Goal: Navigation & Orientation: Find specific page/section

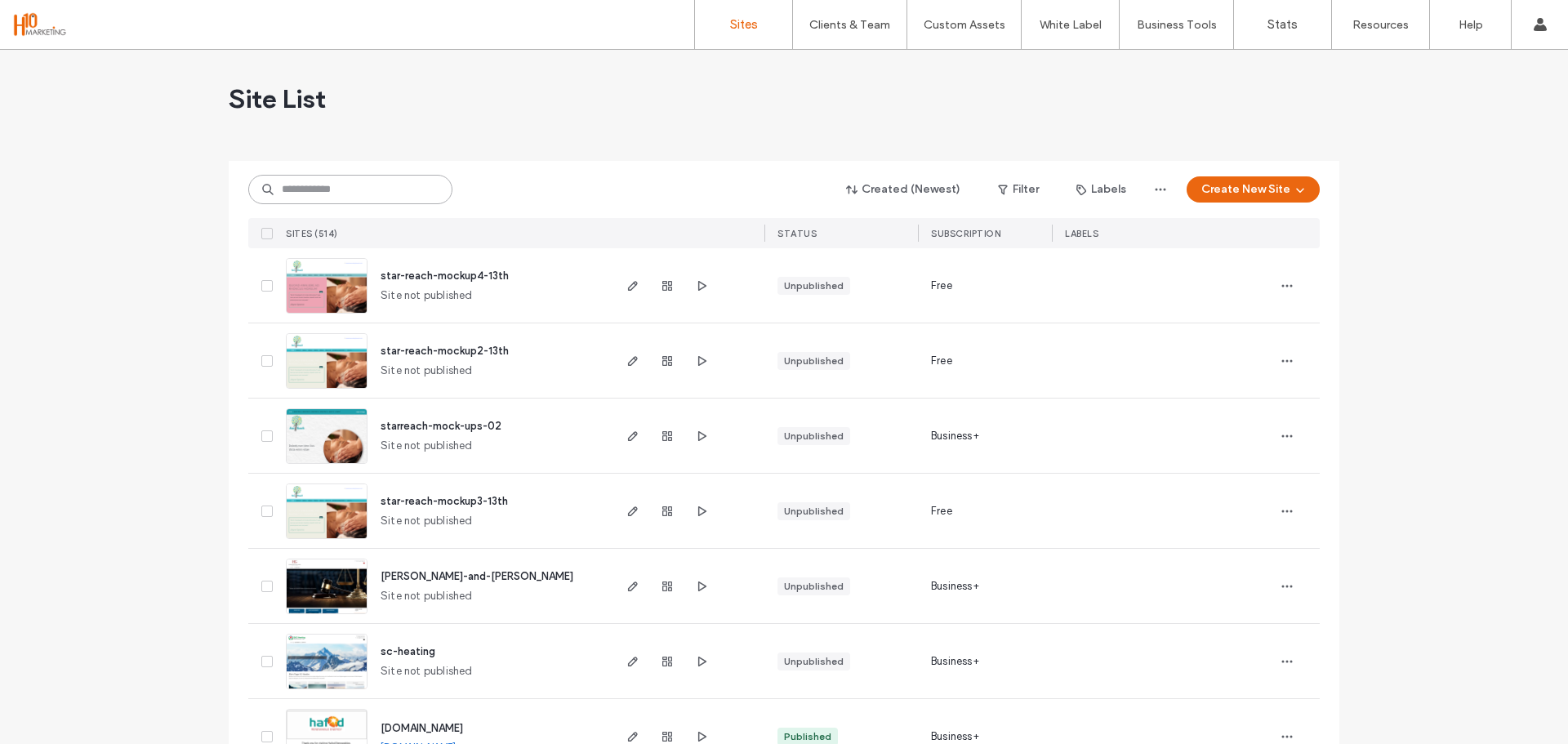
click at [389, 196] on input at bounding box center [350, 189] width 204 height 29
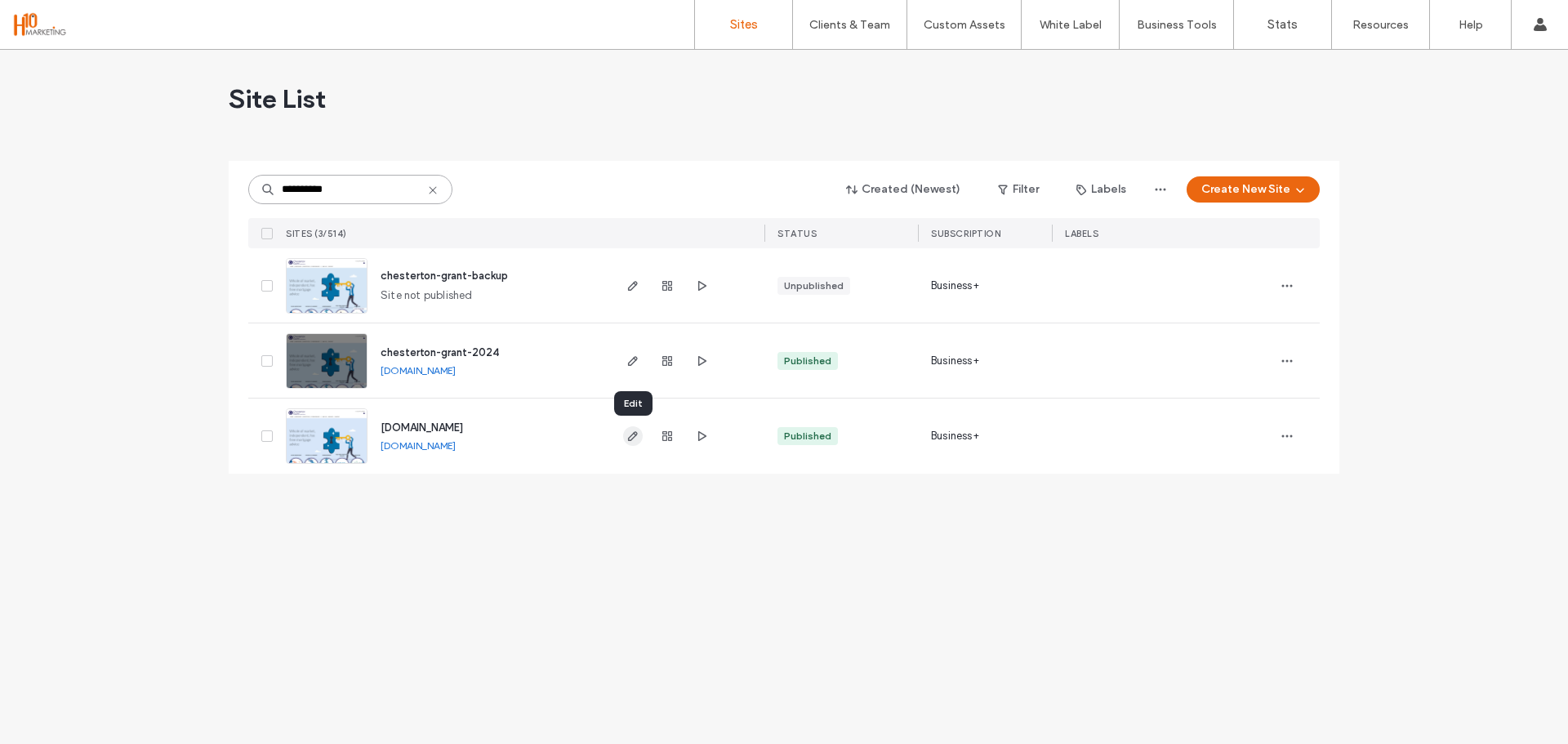
type input "**********"
click at [631, 431] on icon "button" at bounding box center [633, 435] width 13 height 13
